Goal: Task Accomplishment & Management: Manage account settings

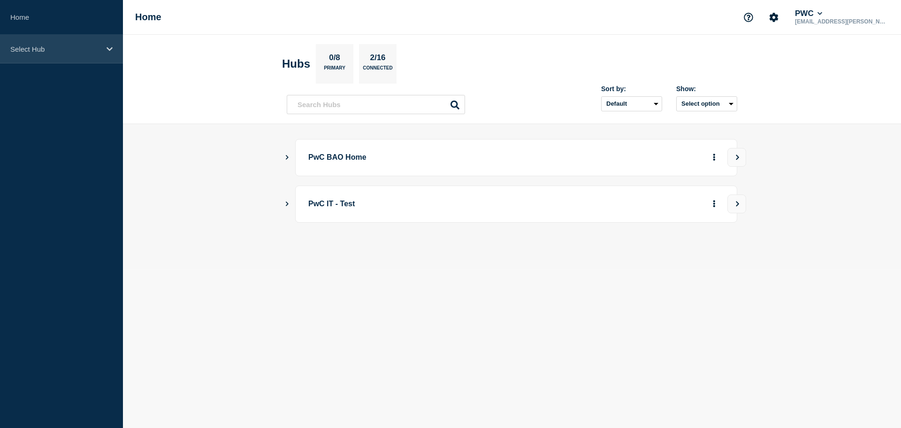
click at [83, 53] on div "Select Hub" at bounding box center [61, 49] width 123 height 29
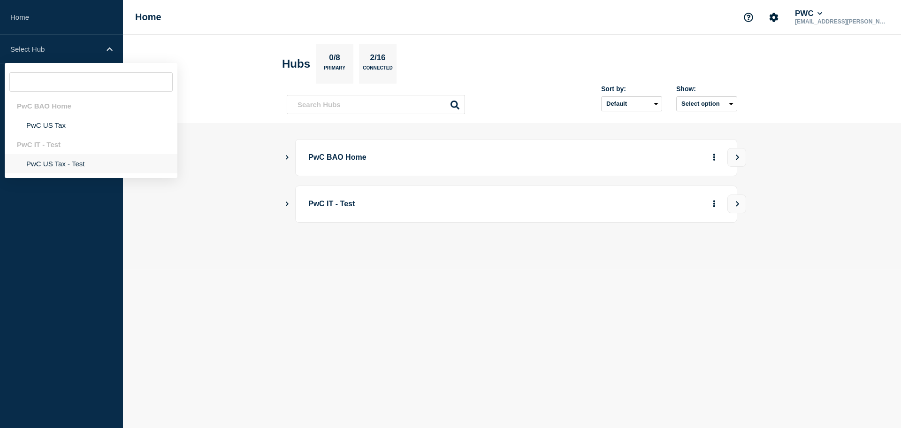
click at [69, 167] on li "PwC US Tax - Test" at bounding box center [91, 163] width 173 height 19
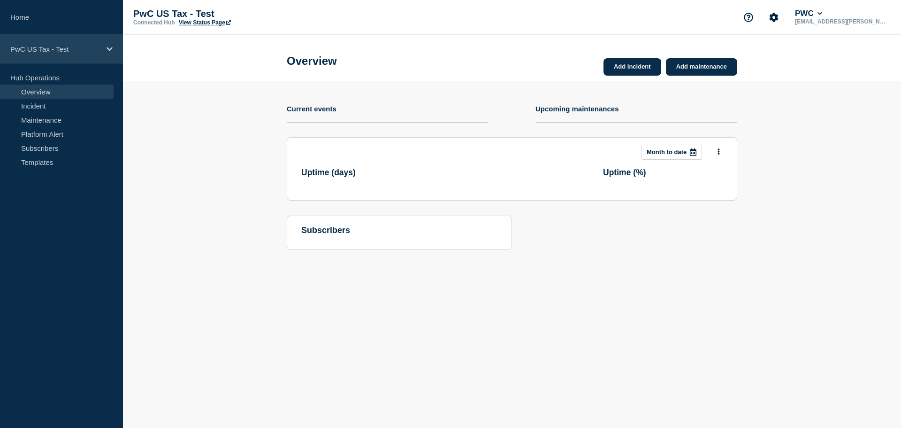
click at [57, 47] on p "PwC US Tax - Test" at bounding box center [55, 49] width 90 height 8
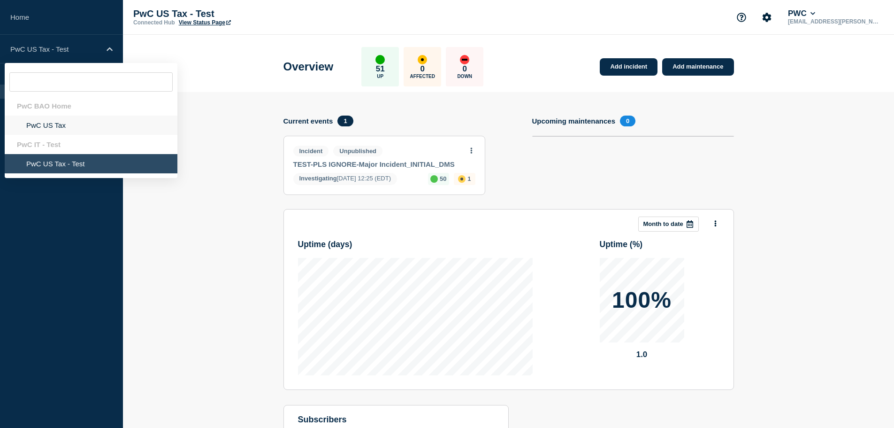
click at [53, 127] on li "PwC US Tax" at bounding box center [91, 124] width 173 height 19
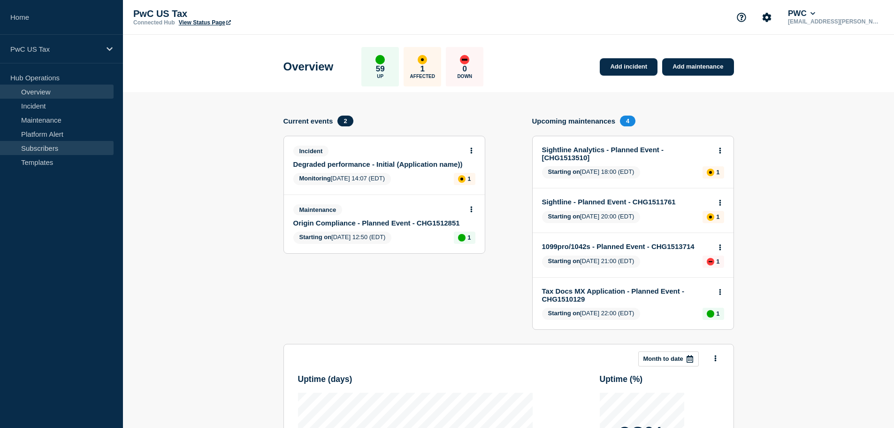
click at [54, 149] on link "Subscribers" at bounding box center [57, 148] width 114 height 14
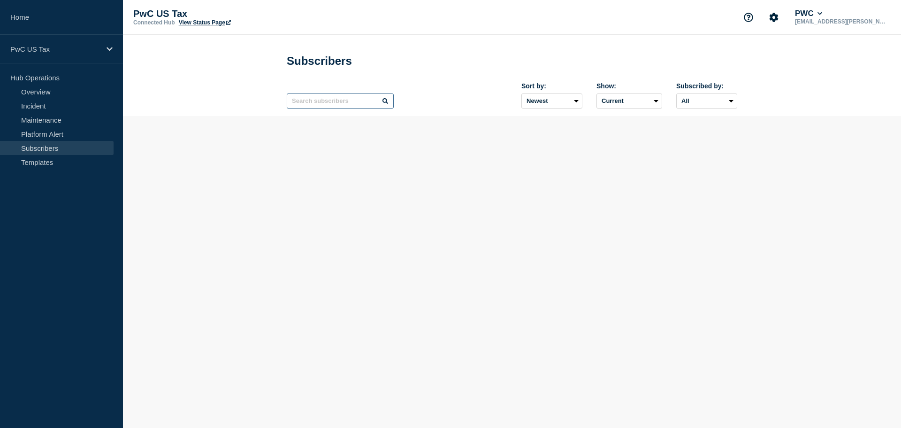
click at [343, 102] on input "text" at bounding box center [340, 100] width 107 height 15
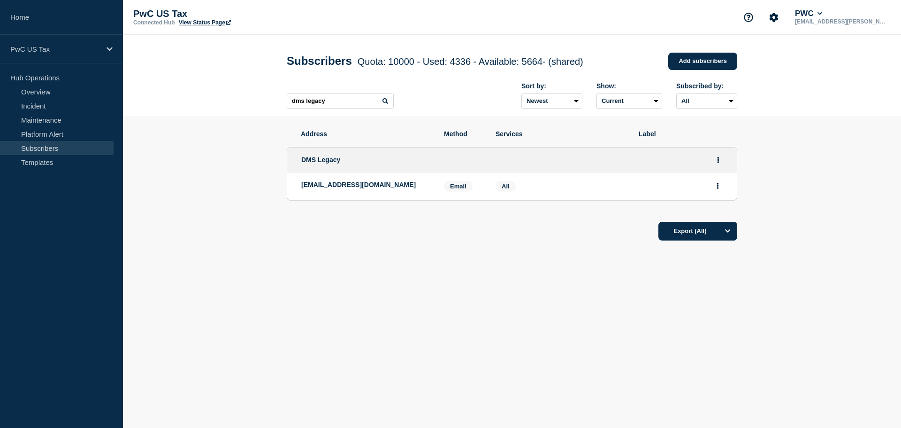
click at [350, 188] on p "[EMAIL_ADDRESS][DOMAIN_NAME]" at bounding box center [365, 185] width 129 height 8
click at [719, 186] on icon "Actions" at bounding box center [718, 186] width 2 height 6
click at [458, 302] on div "Address Method Services Label DMS Legacy [EMAIL_ADDRESS][DOMAIN_NAME] Email Ema…" at bounding box center [512, 214] width 451 height 196
click at [338, 108] on input "dms legacy" at bounding box center [340, 100] width 107 height 15
click at [338, 106] on input "dms legacy" at bounding box center [340, 100] width 107 height 15
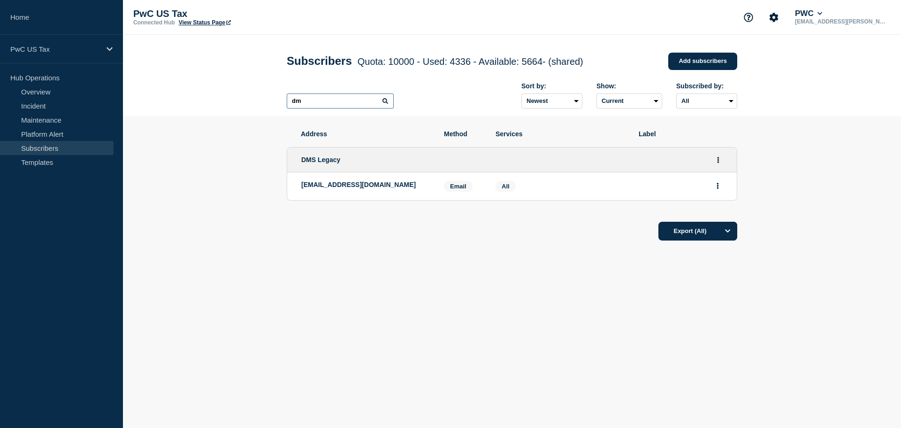
type input "d"
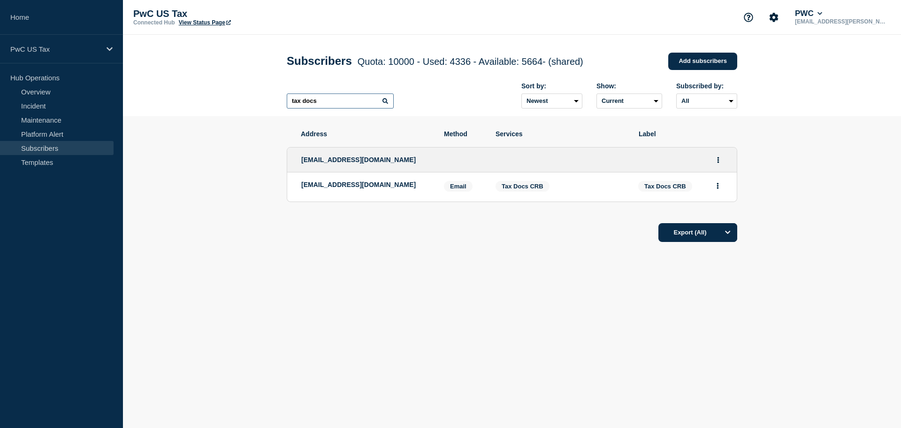
drag, startPoint x: 325, startPoint y: 101, endPoint x: 214, endPoint y: 100, distance: 111.3
click at [214, 100] on header "Subscribers Quota: 10000 - Used: 4336 - Available: 5664 - (shared) Quota Used A…" at bounding box center [512, 75] width 778 height 81
type input "dms legacy"
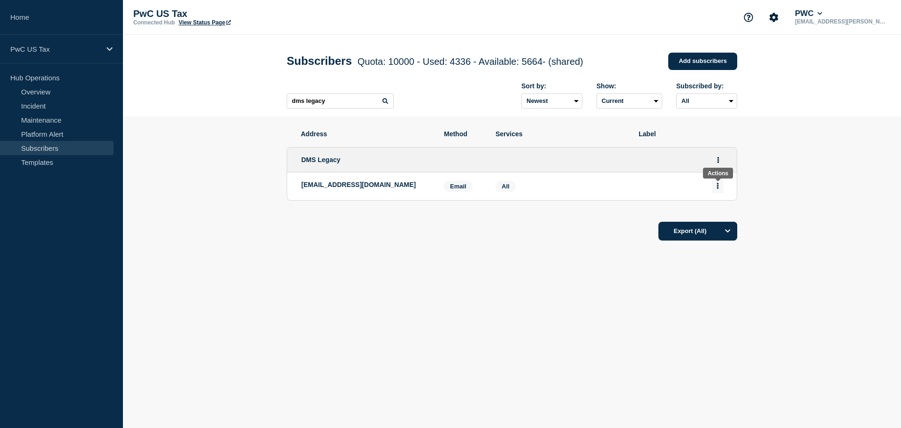
click at [715, 185] on button "Actions" at bounding box center [718, 185] width 12 height 15
click at [480, 292] on div "Address Method Services Label DMS Legacy [EMAIL_ADDRESS][DOMAIN_NAME] Email Ema…" at bounding box center [512, 214] width 451 height 196
click at [349, 188] on p "[EMAIL_ADDRESS][DOMAIN_NAME]" at bounding box center [365, 185] width 129 height 8
click at [507, 190] on span "All" at bounding box center [506, 186] width 8 height 7
click at [721, 189] on button "Actions" at bounding box center [718, 185] width 12 height 15
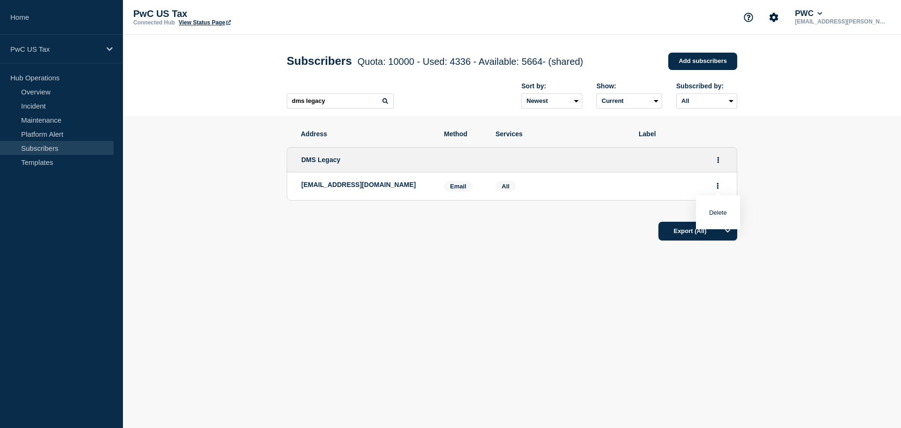
click at [474, 300] on div "Address Method Services Label DMS Legacy [EMAIL_ADDRESS][DOMAIN_NAME] Email Ema…" at bounding box center [512, 214] width 451 height 196
